Goal: Information Seeking & Learning: Learn about a topic

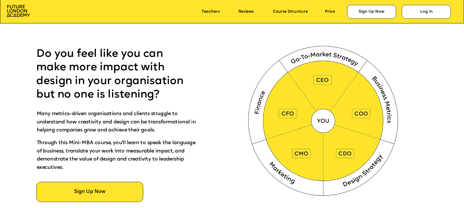
scroll to position [311, 0]
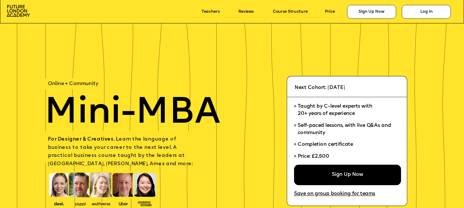
scroll to position [932, 0]
click at [293, 11] on link "Course Structure" at bounding box center [290, 12] width 35 height 4
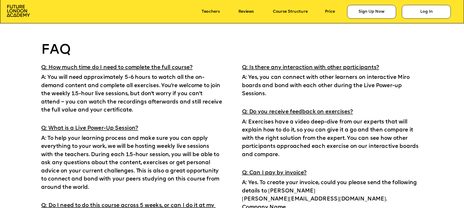
scroll to position [3769, 0]
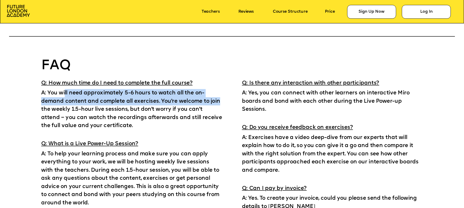
drag, startPoint x: 64, startPoint y: 92, endPoint x: 221, endPoint y: 104, distance: 157.6
click at [221, 104] on p "A: You will need approximately 5-6 hours to watch all the on-demand content and…" at bounding box center [131, 108] width 181 height 42
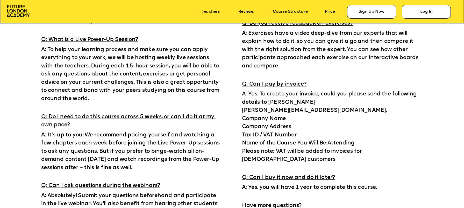
scroll to position [3907, 0]
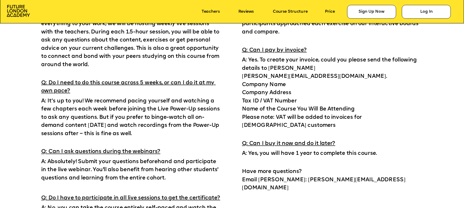
drag, startPoint x: 118, startPoint y: 83, endPoint x: 205, endPoint y: 134, distance: 101.0
click at [205, 134] on div "Q: How much time do I need to complete the full course? A: You will need approx…" at bounding box center [231, 88] width 381 height 299
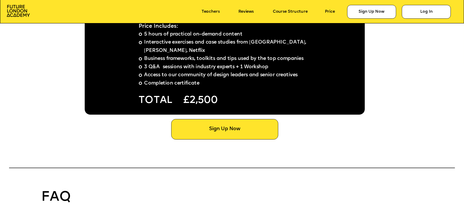
scroll to position [3631, 0]
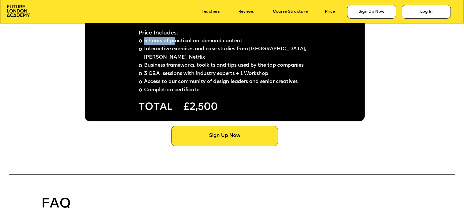
drag, startPoint x: 174, startPoint y: 41, endPoint x: 248, endPoint y: 36, distance: 73.7
click at [248, 36] on div "Price Includes: 5 hours of practical on-demand content Interactive exercises an…" at bounding box center [224, 61] width 173 height 65
